Goal: Use online tool/utility: Utilize a website feature to perform a specific function

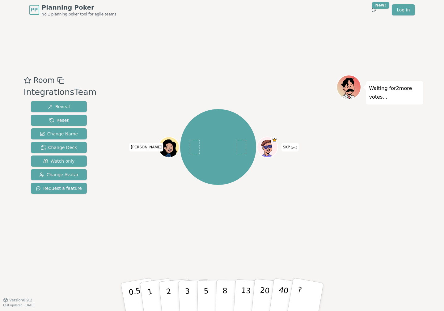
click at [265, 148] on icon at bounding box center [267, 146] width 10 height 4
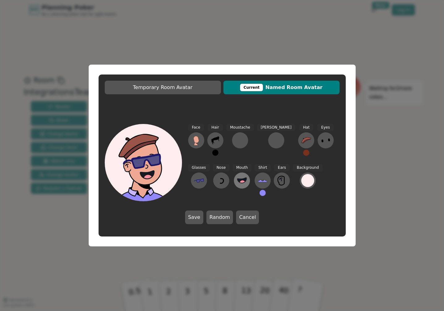
click at [234, 176] on button at bounding box center [242, 180] width 16 height 16
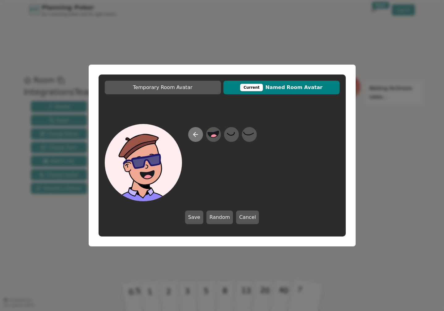
click at [196, 135] on icon at bounding box center [195, 134] width 7 height 7
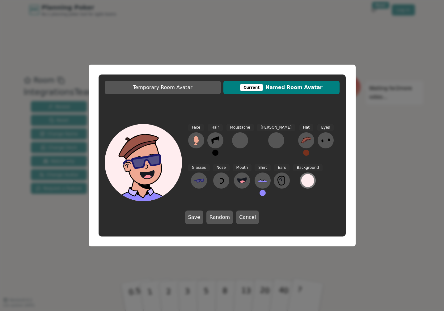
click at [301, 183] on div at bounding box center [307, 180] width 13 height 13
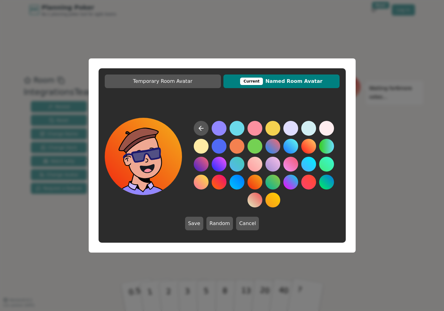
click at [257, 182] on button at bounding box center [254, 181] width 15 height 15
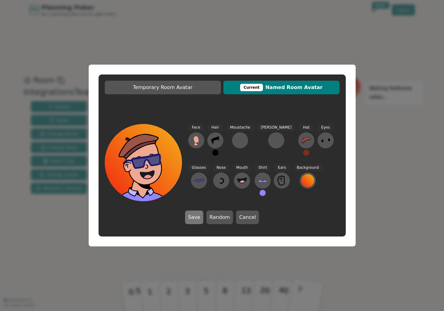
click at [197, 215] on button "Save" at bounding box center [194, 217] width 18 height 14
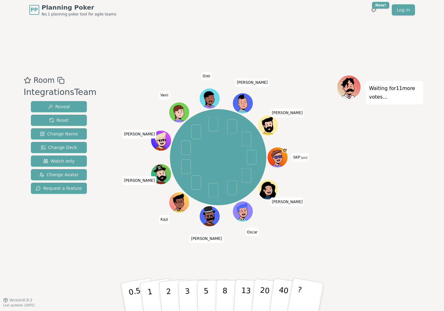
click at [283, 157] on icon at bounding box center [277, 157] width 20 height 4
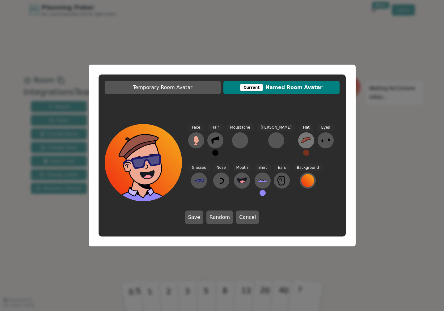
click at [301, 138] on icon at bounding box center [306, 140] width 10 height 6
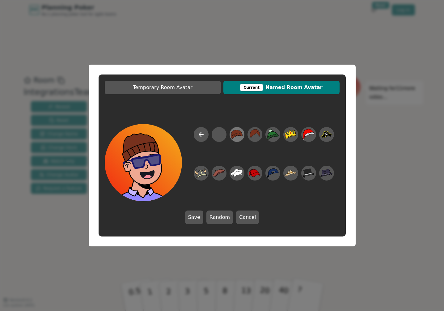
click at [237, 136] on icon at bounding box center [237, 135] width 12 height 14
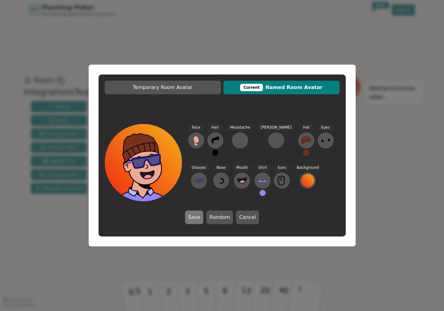
click at [193, 220] on button "Save" at bounding box center [194, 217] width 18 height 14
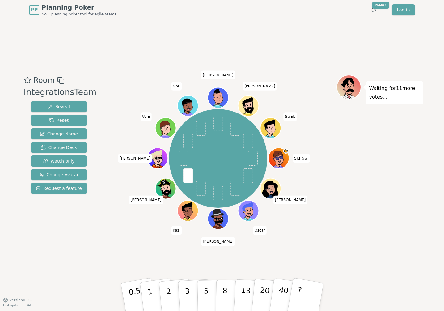
click at [277, 161] on icon at bounding box center [278, 154] width 10 height 15
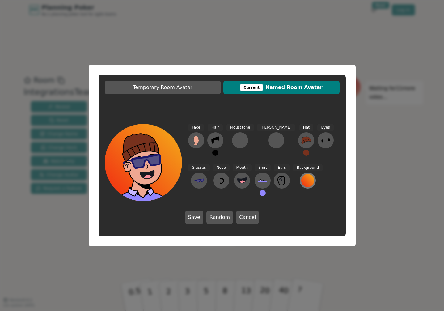
click at [301, 180] on div at bounding box center [307, 180] width 13 height 13
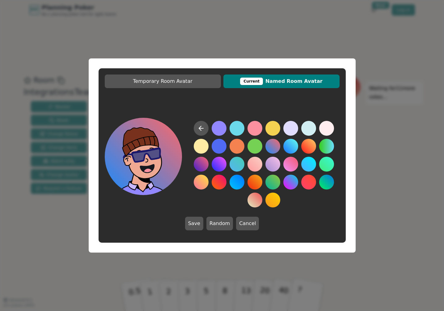
click at [273, 146] on button at bounding box center [272, 146] width 15 height 15
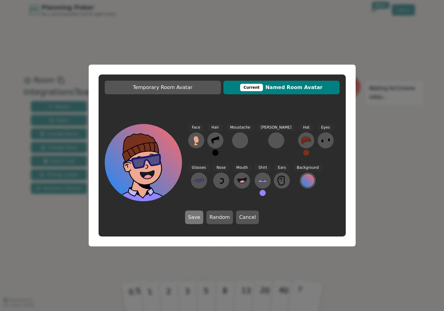
click at [198, 216] on button "Save" at bounding box center [194, 217] width 18 height 14
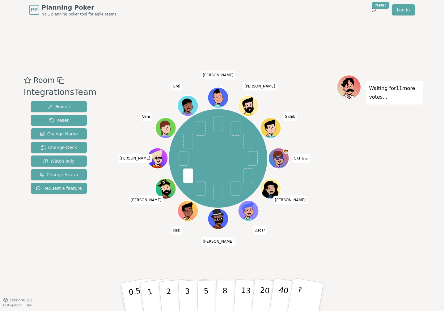
click at [281, 159] on icon at bounding box center [278, 154] width 10 height 15
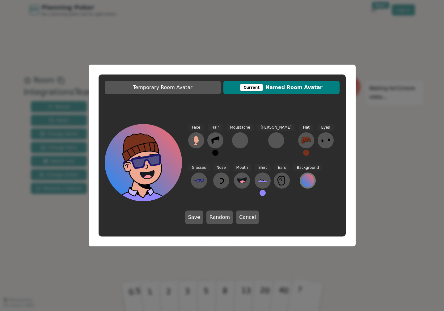
click at [301, 179] on div at bounding box center [307, 180] width 13 height 13
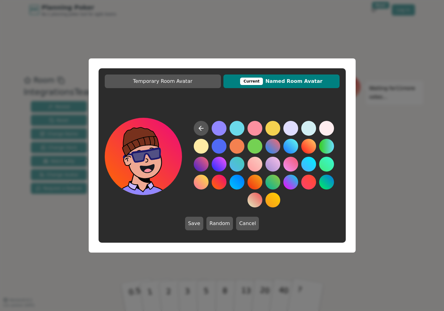
click at [218, 180] on button at bounding box center [218, 181] width 15 height 15
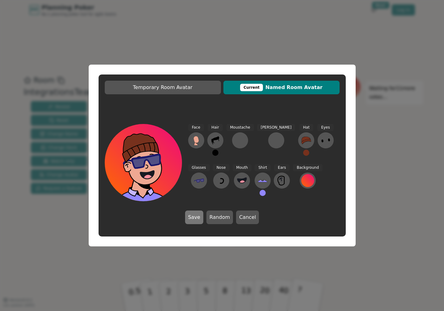
click at [195, 217] on button "Save" at bounding box center [194, 217] width 18 height 14
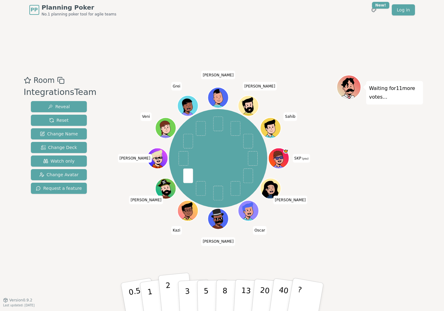
click at [168, 296] on p "2" at bounding box center [169, 298] width 8 height 34
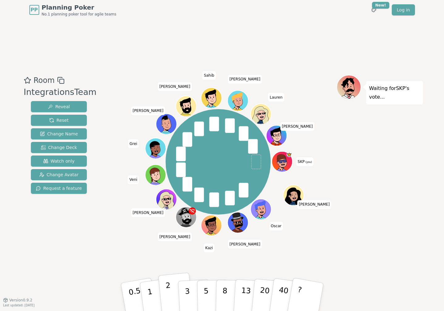
click at [171, 291] on button "2" at bounding box center [175, 296] width 35 height 49
